Goal: Check status: Check status

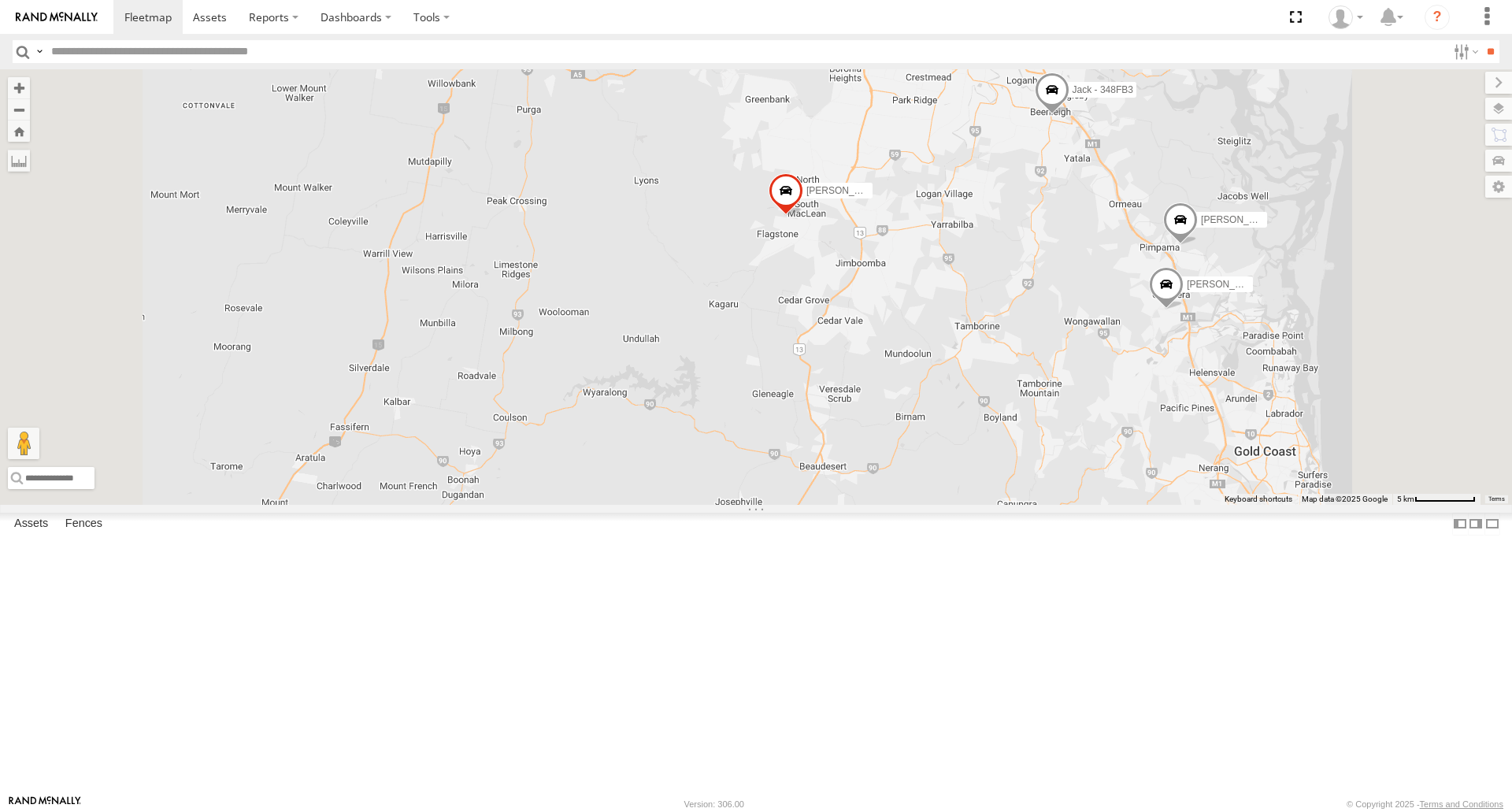
drag, startPoint x: 997, startPoint y: 180, endPoint x: 1033, endPoint y: 273, distance: 99.7
click at [1033, 273] on div "[PERSON_NAME] - 360NA6 NSW [PERSON_NAME] B - Corolla [PERSON_NAME] - 347FB3 Jac…" at bounding box center [756, 287] width 1512 height 435
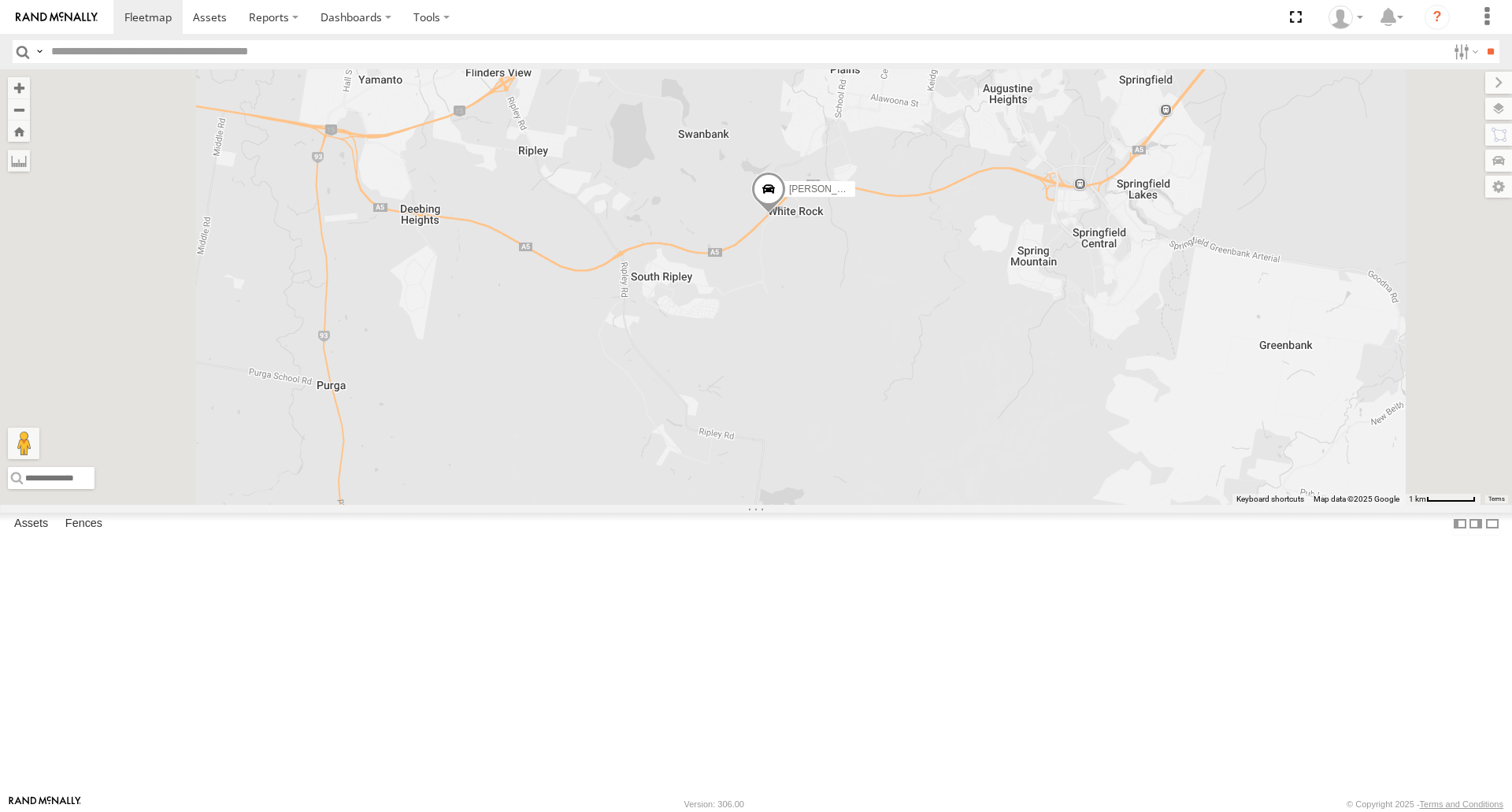
click at [1056, 403] on div "[PERSON_NAME] - 360NA6 [GEOGRAPHIC_DATA] [PERSON_NAME] B - Corolla [PERSON_NAME…" at bounding box center [756, 287] width 1512 height 435
click at [786, 214] on span at bounding box center [769, 193] width 34 height 43
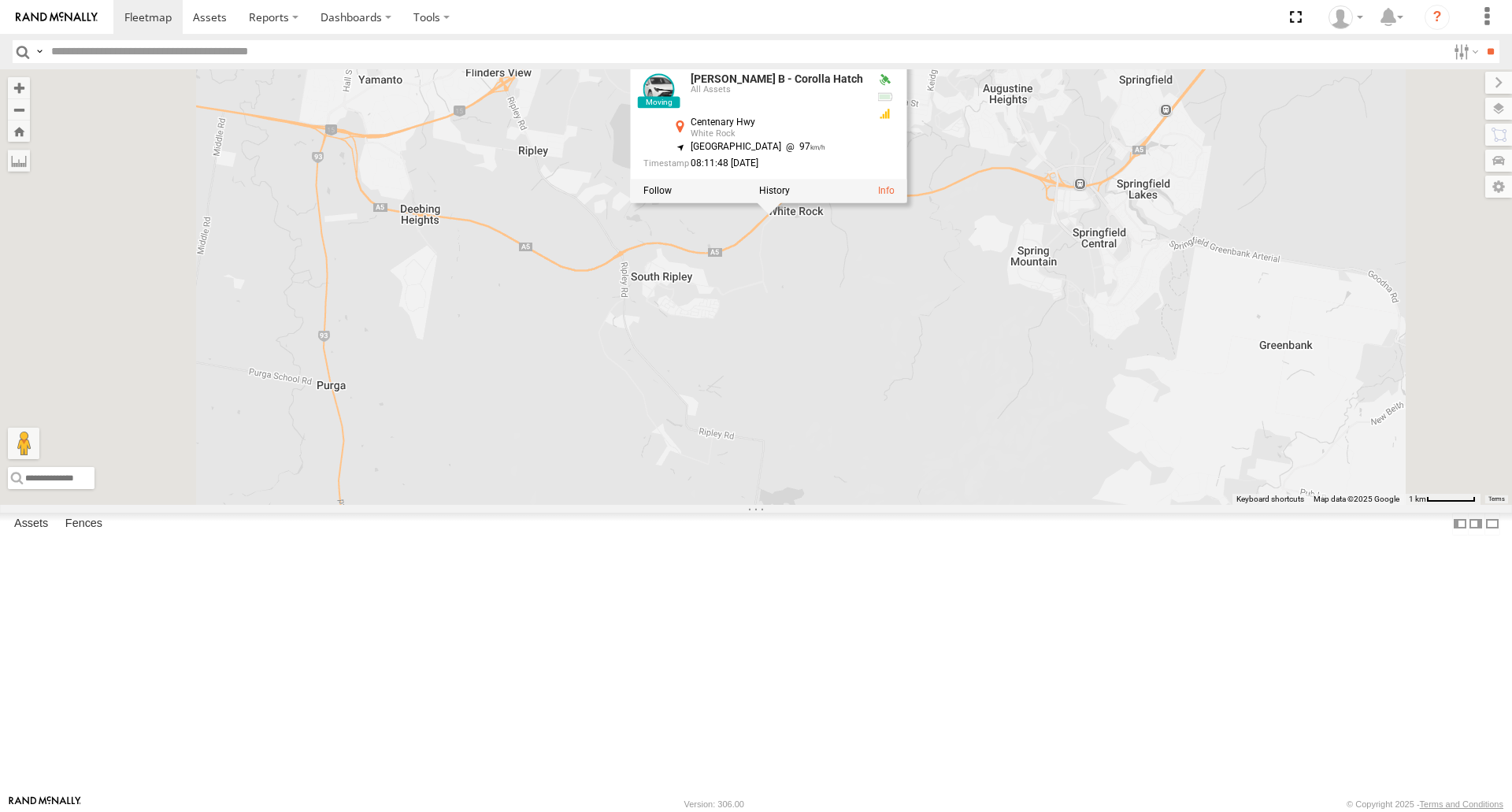
click at [790, 196] on label at bounding box center [774, 190] width 31 height 11
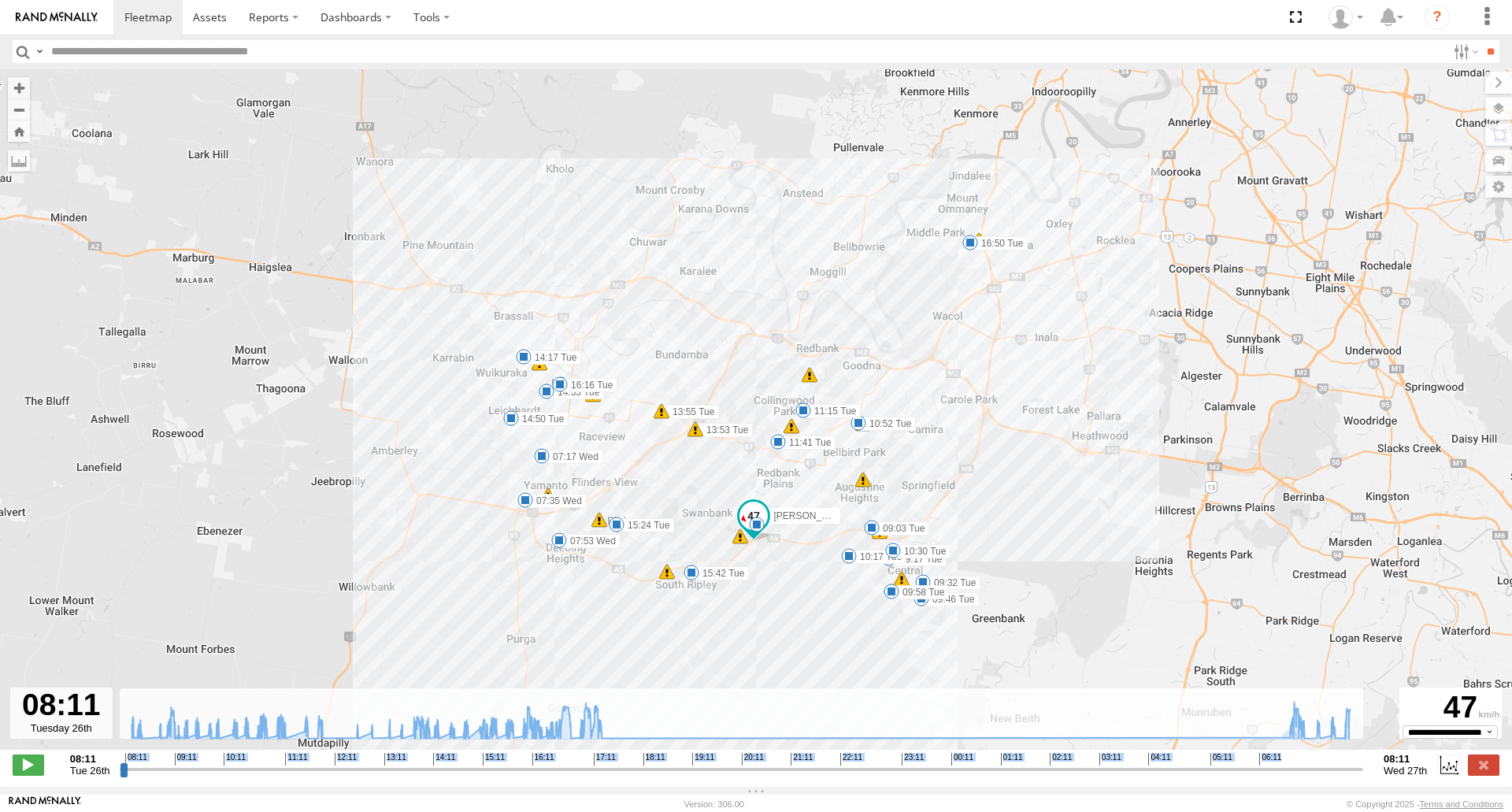
click at [1280, 782] on div "**********" at bounding box center [756, 766] width 1512 height 33
drag, startPoint x: 1281, startPoint y: 780, endPoint x: 1362, endPoint y: 774, distance: 81.2
type input "**********"
click at [1362, 774] on input "range" at bounding box center [741, 769] width 1244 height 15
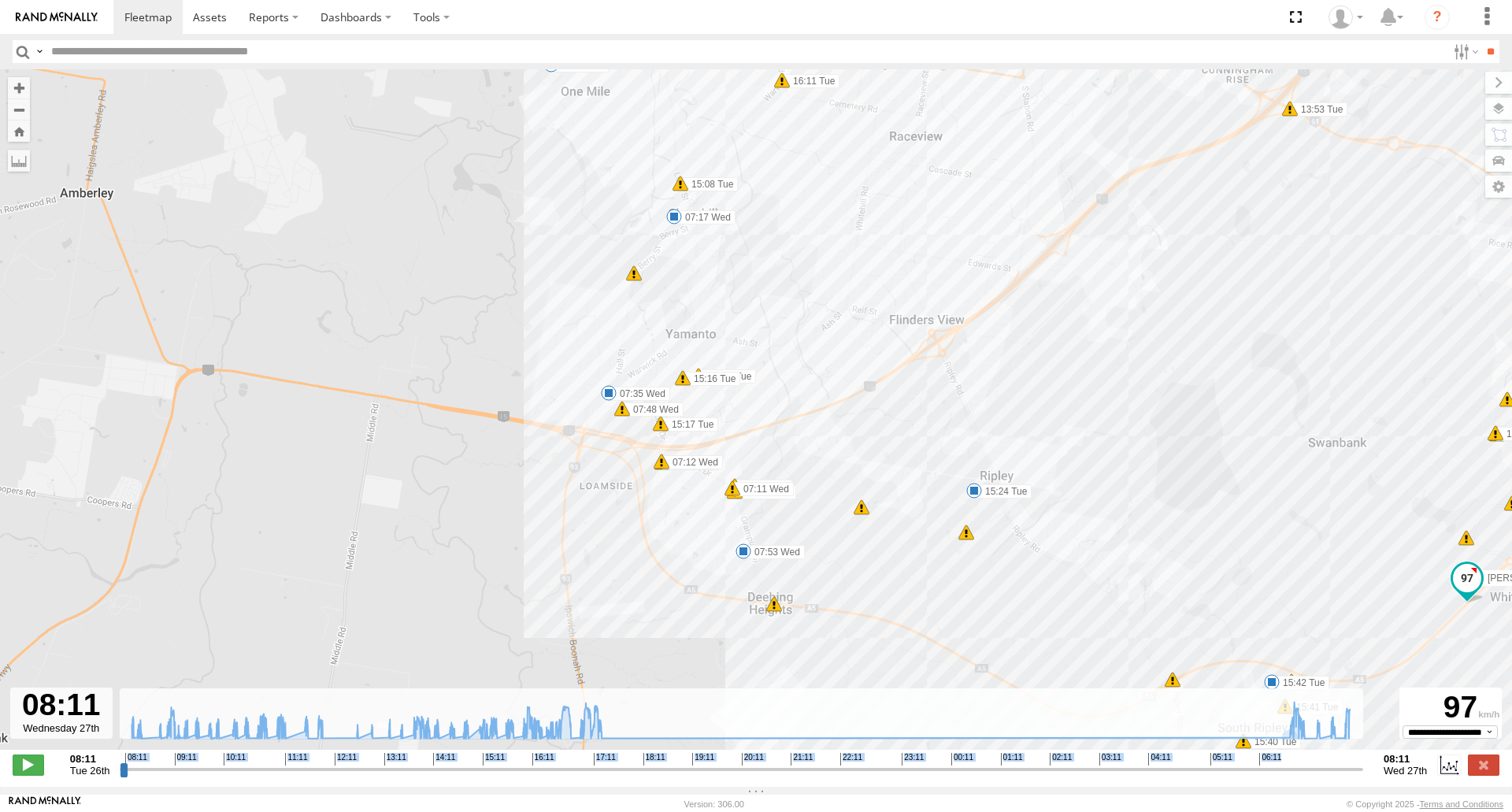
click at [612, 398] on span at bounding box center [608, 393] width 16 height 16
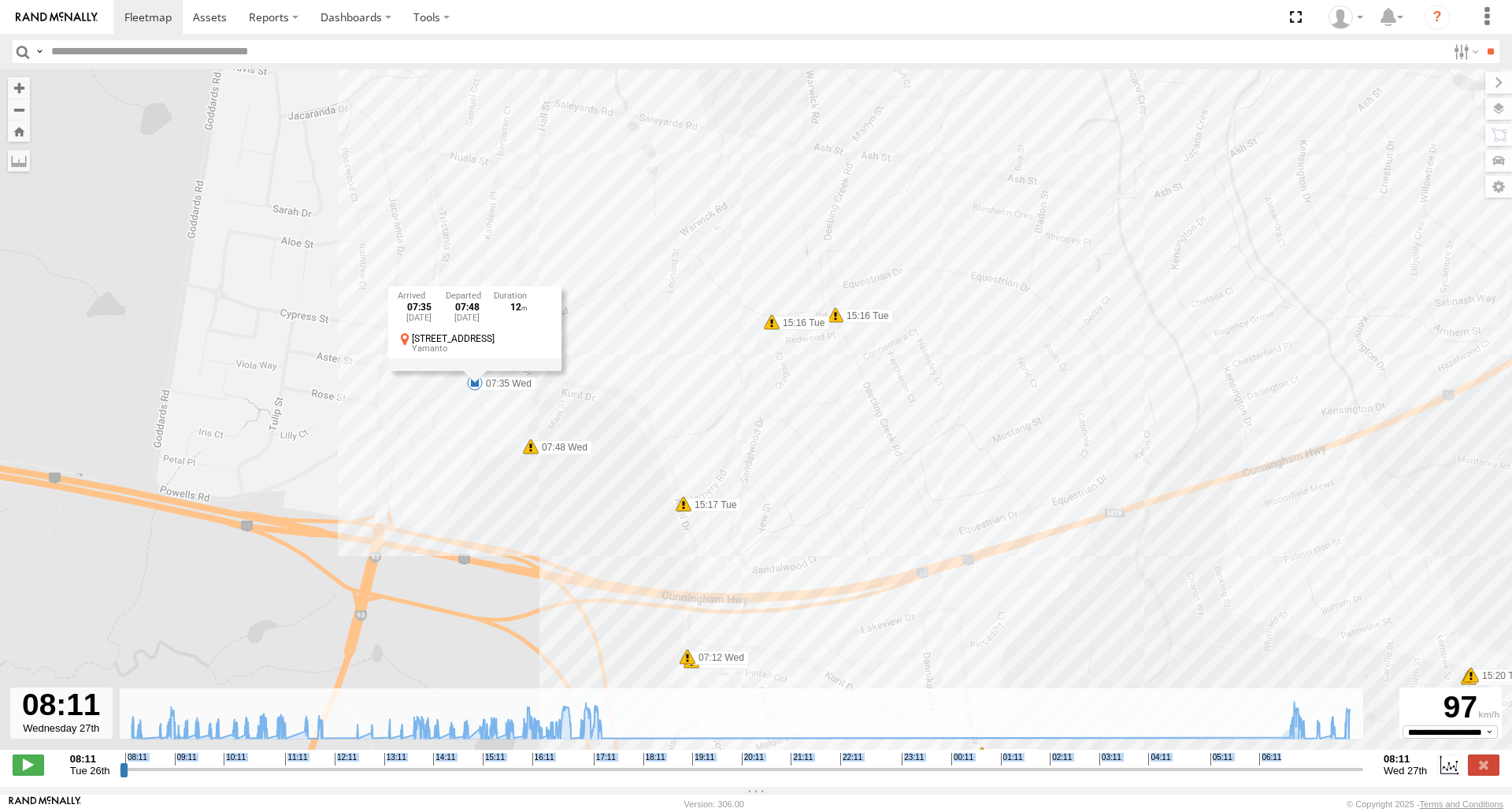
click at [423, 466] on div "[PERSON_NAME] B - Corolla Hatch 09:03 Tue 09:17 Tue 09:32 Tue 09:46 Tue 09:58 T…" at bounding box center [756, 418] width 1512 height 697
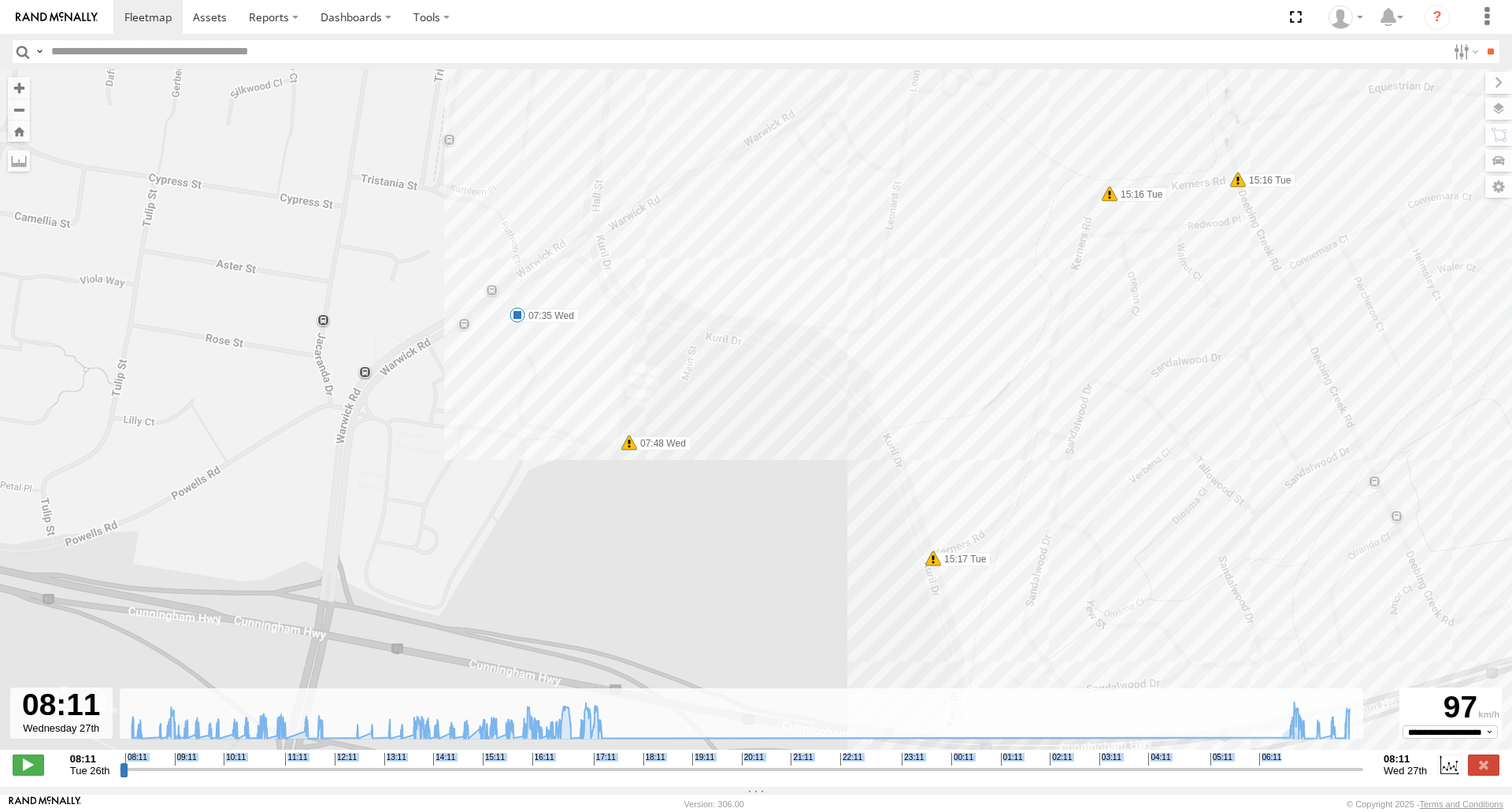
click at [480, 380] on div "[PERSON_NAME] B - Corolla Hatch 09:03 Tue 09:17 Tue 09:32 Tue 09:46 Tue 09:58 T…" at bounding box center [756, 418] width 1512 height 697
click at [1502, 100] on label at bounding box center [1483, 108] width 57 height 22
click at [0, 0] on span "Basemaps" at bounding box center [0, 0] width 0 height 0
click at [0, 0] on span "Terrain" at bounding box center [0, 0] width 0 height 0
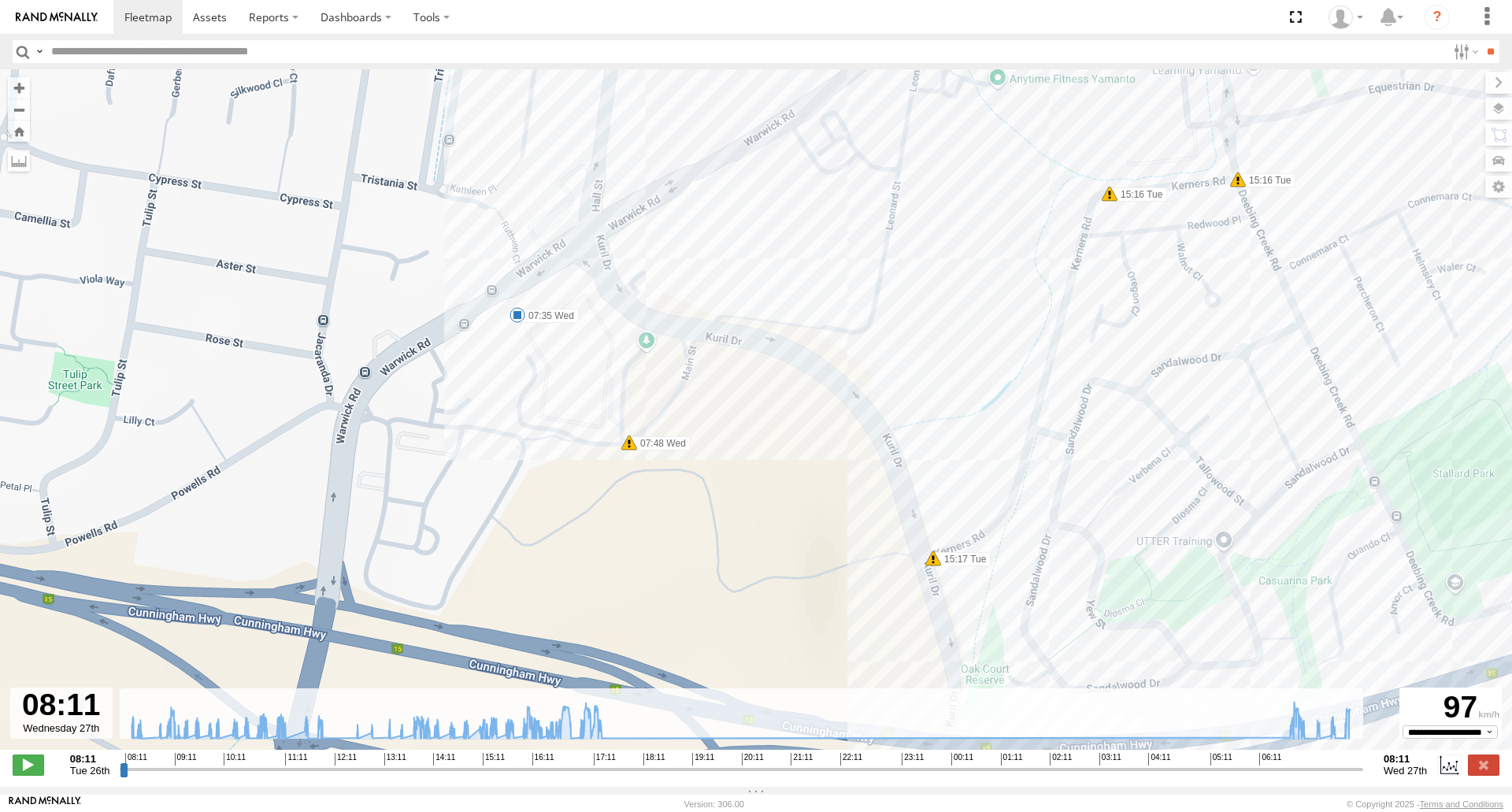
click at [0, 0] on span "Satellite" at bounding box center [0, 0] width 0 height 0
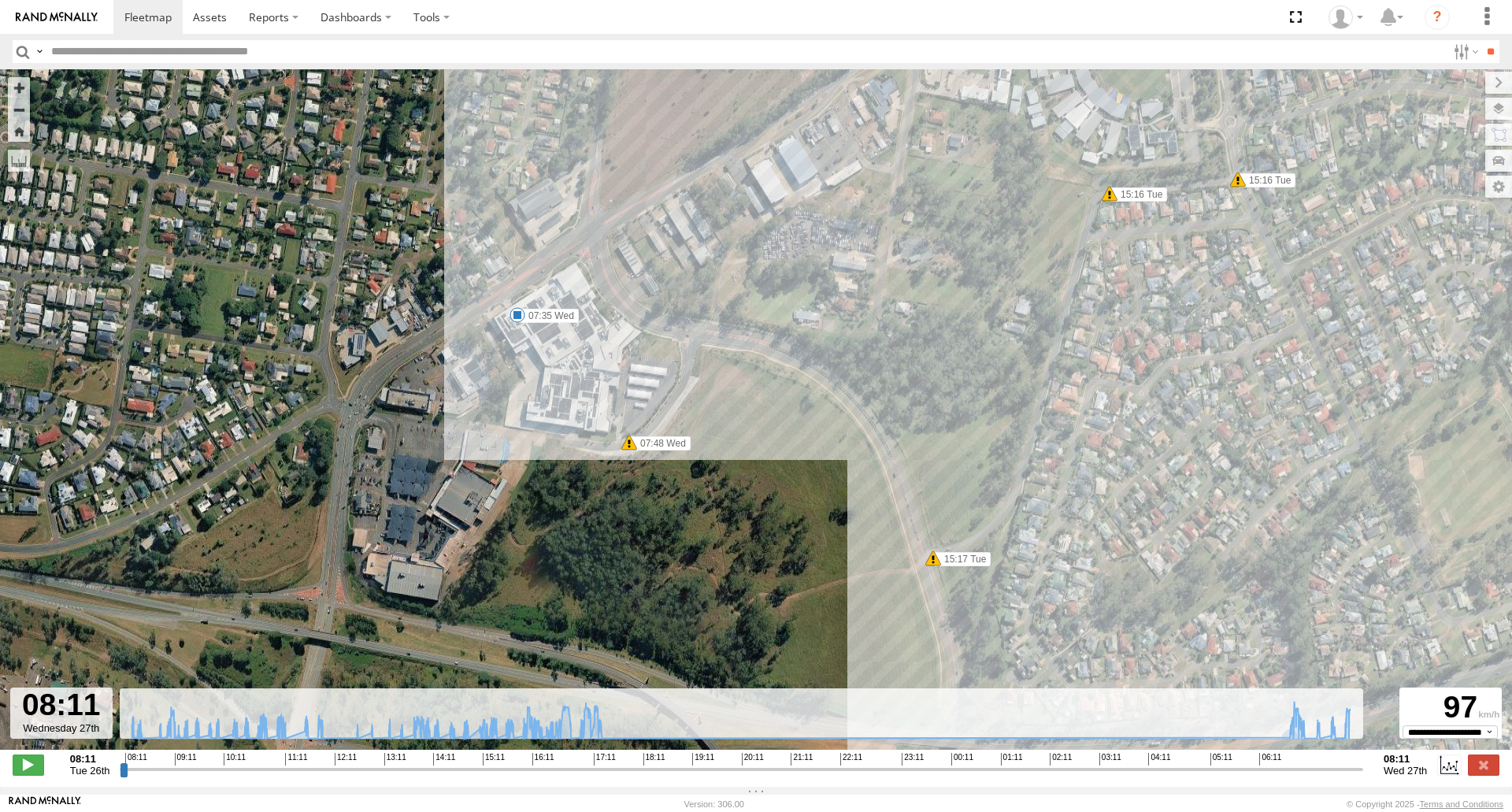
click at [0, 0] on span "Satellite" at bounding box center [0, 0] width 0 height 0
click at [1459, 80] on label at bounding box center [1485, 83] width 53 height 22
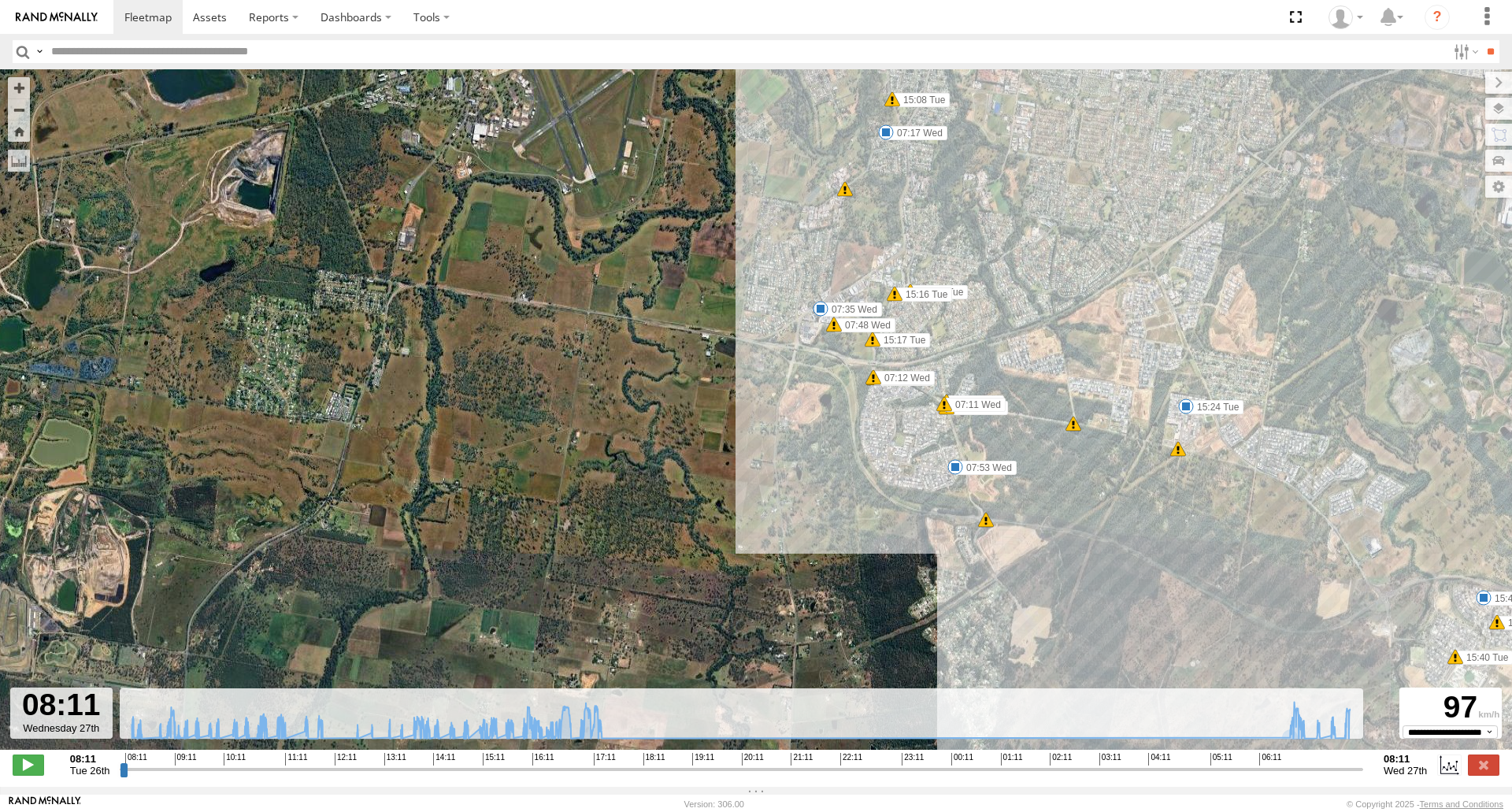
drag, startPoint x: 1152, startPoint y: 323, endPoint x: 945, endPoint y: 350, distance: 208.8
click at [945, 350] on div "[PERSON_NAME] B - Corolla Hatch 09:03 Tue 09:17 Tue 09:32 Tue 09:46 Tue 09:58 T…" at bounding box center [756, 418] width 1512 height 697
click at [951, 474] on span at bounding box center [953, 466] width 16 height 16
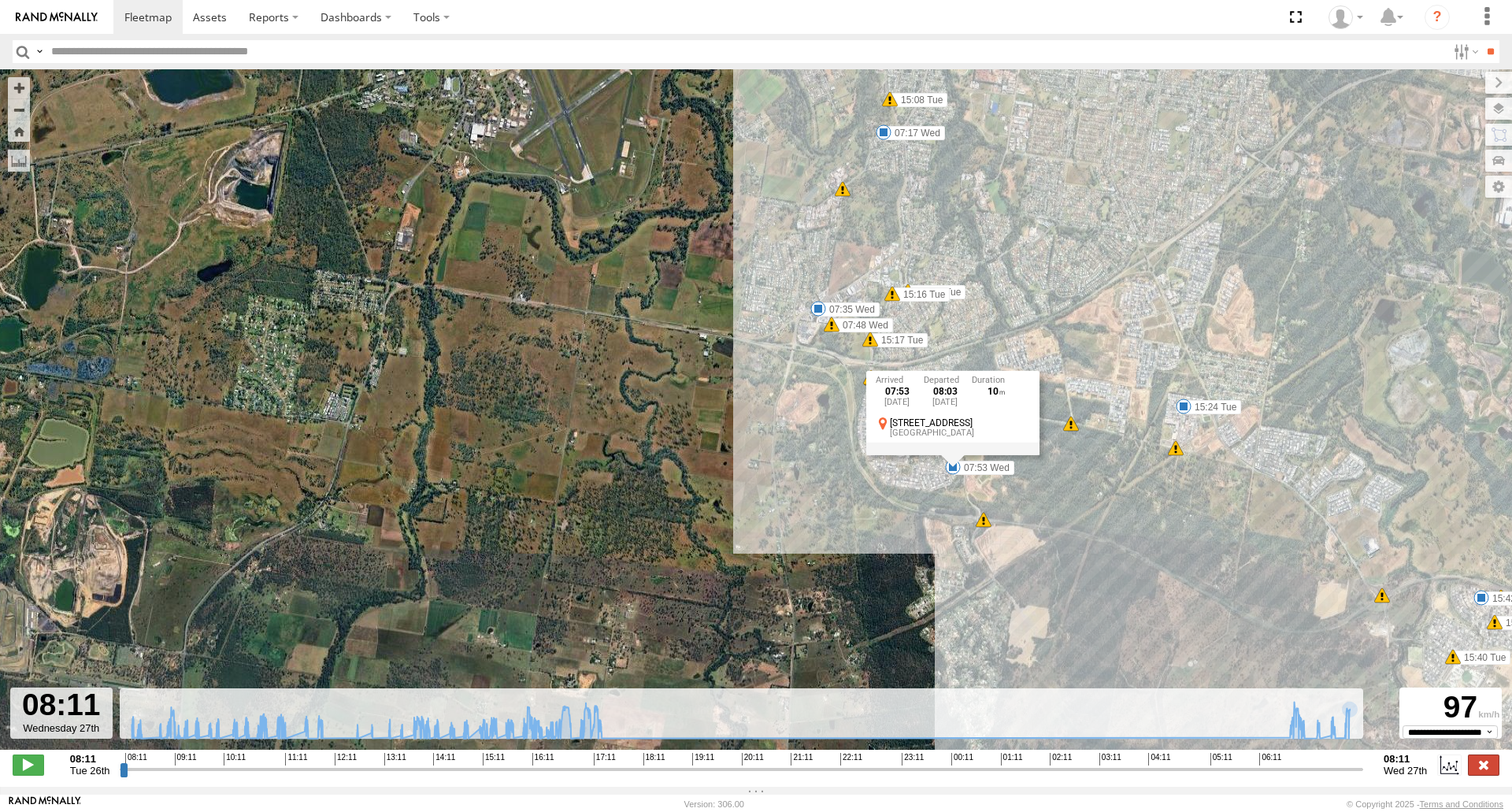
click at [1485, 775] on label at bounding box center [1483, 765] width 32 height 20
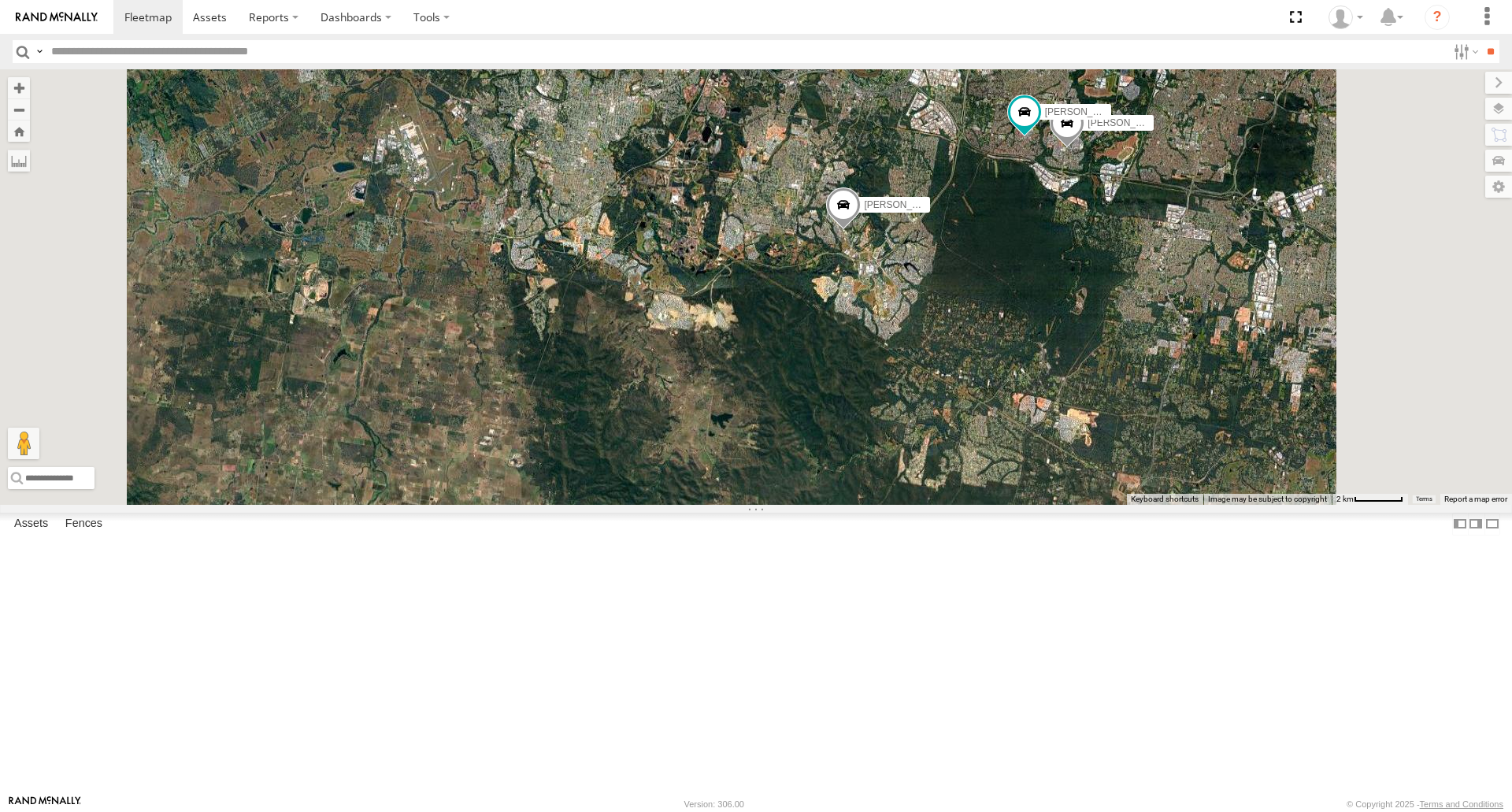
drag, startPoint x: 1497, startPoint y: 102, endPoint x: 1491, endPoint y: 109, distance: 9.2
click at [1497, 102] on label at bounding box center [1498, 108] width 27 height 22
click at [0, 0] on span "Roadmap" at bounding box center [0, 0] width 0 height 0
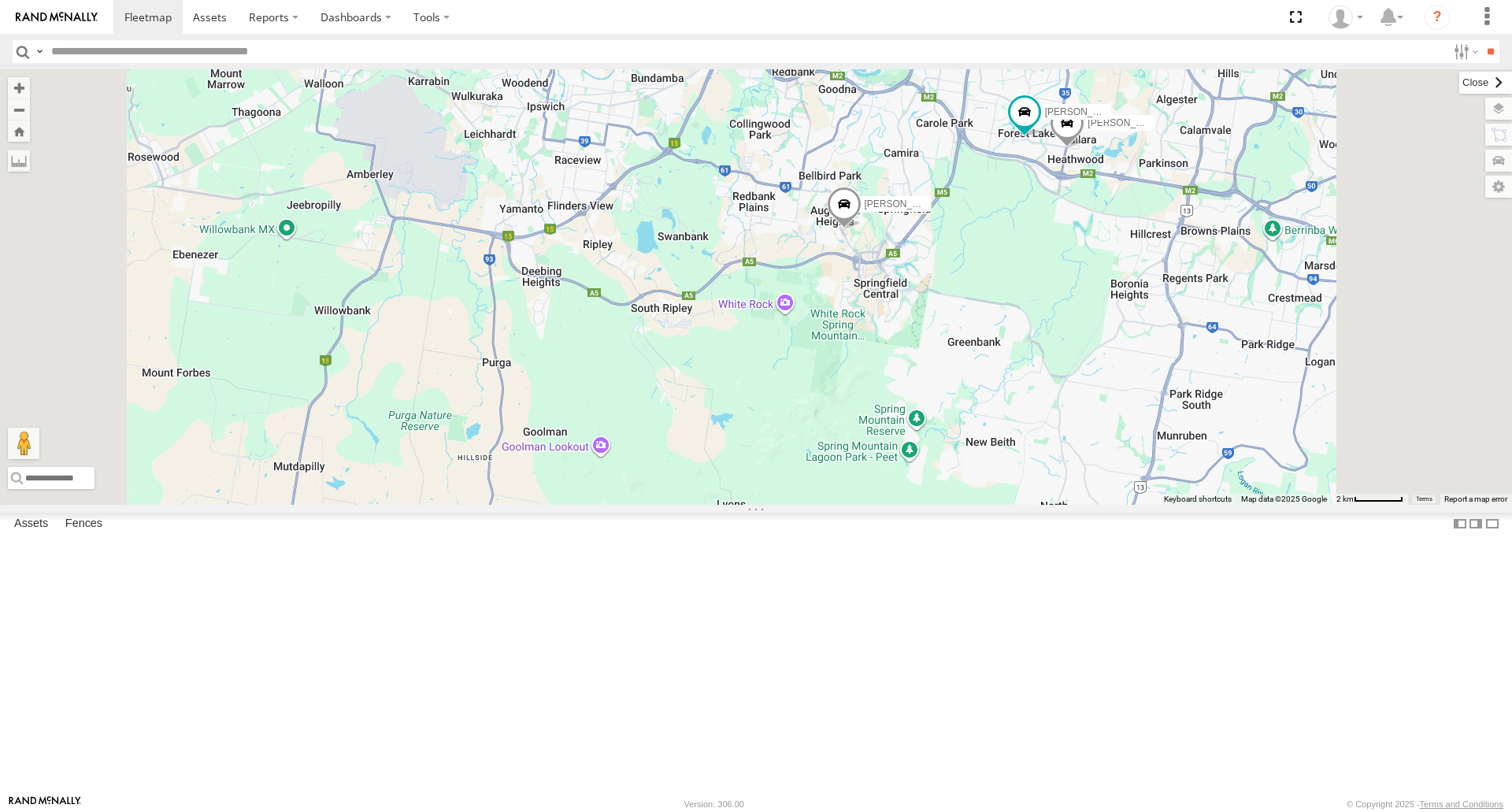
click at [1459, 89] on label at bounding box center [1485, 83] width 53 height 22
